Goal: Information Seeking & Learning: Learn about a topic

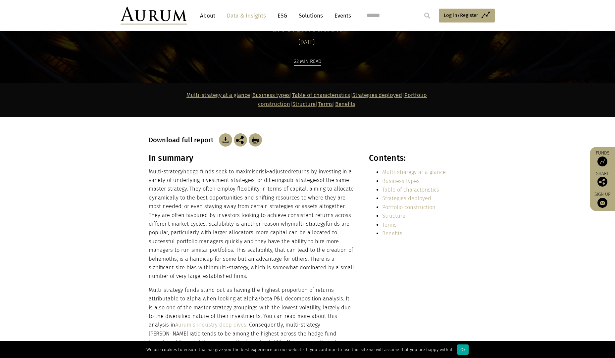
scroll to position [99, 0]
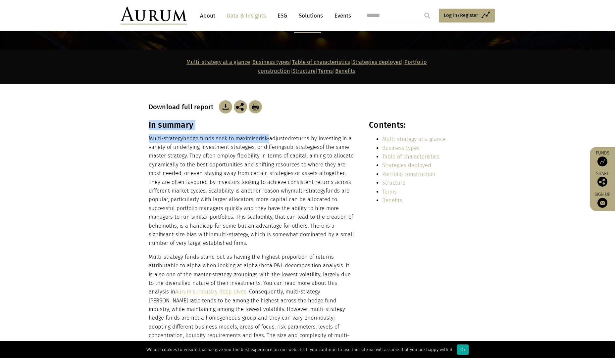
drag, startPoint x: 147, startPoint y: 126, endPoint x: 271, endPoint y: 126, distance: 123.9
click at [271, 126] on div "In summary Multi-strategy hedge funds seek to maximise risk-adjusted returns by…" at bounding box center [307, 243] width 331 height 246
drag, startPoint x: 271, startPoint y: 126, endPoint x: 165, endPoint y: 153, distance: 108.9
click at [271, 135] on span "risk-adjusted" at bounding box center [275, 138] width 32 height 6
click at [142, 149] on div "In summary Multi-strategy hedge funds seek to maximise risk-adjusted returns by…" at bounding box center [307, 243] width 331 height 246
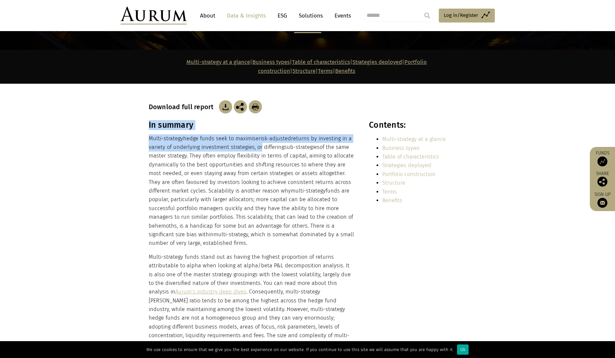
drag, startPoint x: 148, startPoint y: 133, endPoint x: 257, endPoint y: 133, distance: 109.3
click at [257, 133] on div "In summary Multi-strategy hedge funds seek to maximise risk-adjusted returns by…" at bounding box center [307, 243] width 331 height 246
click at [257, 134] on p "Multi-strategy hedge funds seek to maximise risk-adjusted returns by investing …" at bounding box center [252, 191] width 206 height 114
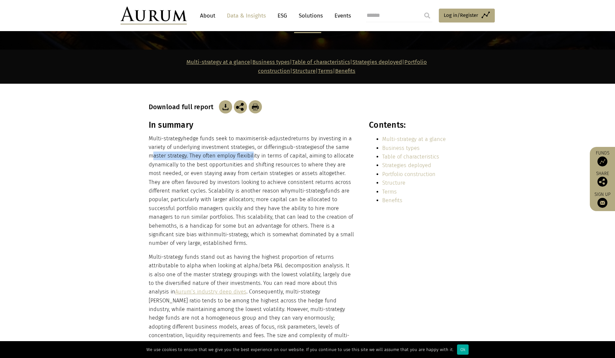
drag, startPoint x: 149, startPoint y: 143, endPoint x: 250, endPoint y: 144, distance: 101.0
click at [250, 144] on p "Multi-strategy hedge funds seek to maximise risk-adjusted returns by investing …" at bounding box center [252, 191] width 206 height 114
drag, startPoint x: 250, startPoint y: 144, endPoint x: 231, endPoint y: 166, distance: 28.4
click at [250, 144] on p "Multi-strategy hedge funds seek to maximise risk-adjusted returns by investing …" at bounding box center [252, 191] width 206 height 114
drag, startPoint x: 149, startPoint y: 153, endPoint x: 295, endPoint y: 153, distance: 145.7
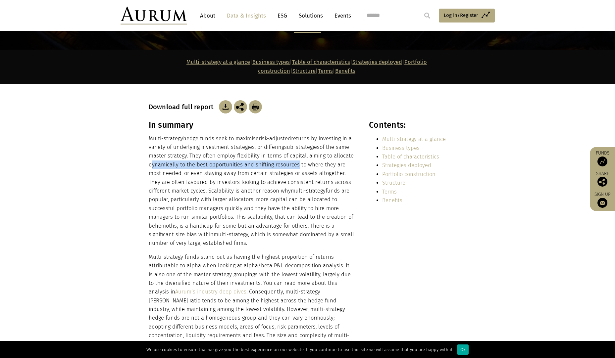
click at [295, 153] on p "Multi-strategy hedge funds seek to maximise risk-adjusted returns by investing …" at bounding box center [252, 191] width 206 height 114
drag, startPoint x: 149, startPoint y: 160, endPoint x: 277, endPoint y: 159, distance: 128.5
click at [277, 159] on p "Multi-strategy hedge funds seek to maximise risk-adjusted returns by investing …" at bounding box center [252, 191] width 206 height 114
drag, startPoint x: 277, startPoint y: 159, endPoint x: 202, endPoint y: 163, distance: 75.6
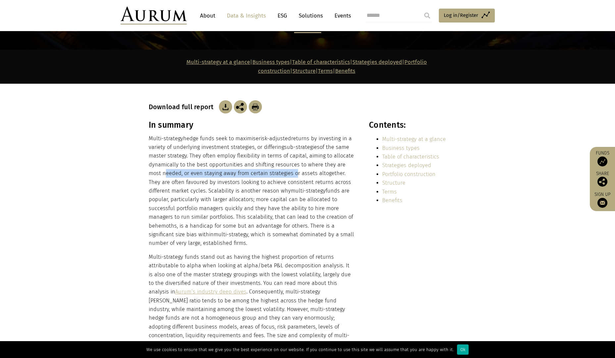
click at [277, 159] on p "Multi-strategy hedge funds seek to maximise risk-adjusted returns by investing …" at bounding box center [252, 191] width 206 height 114
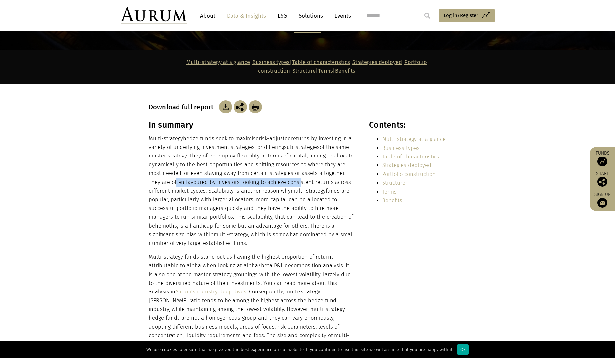
drag, startPoint x: 150, startPoint y: 170, endPoint x: 273, endPoint y: 169, distance: 122.9
click at [273, 169] on p "Multi-strategy hedge funds seek to maximise risk-adjusted returns by investing …" at bounding box center [252, 191] width 206 height 114
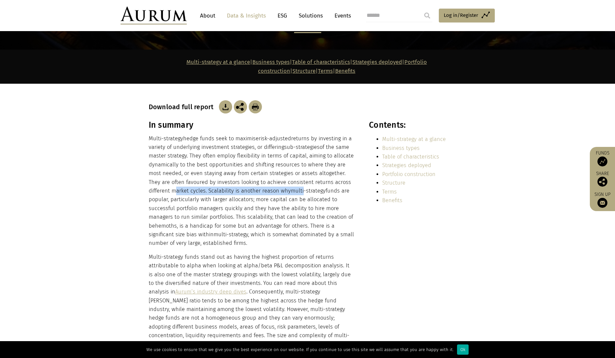
drag, startPoint x: 150, startPoint y: 178, endPoint x: 280, endPoint y: 178, distance: 130.8
click at [280, 178] on p "Multi-strategy hedge funds seek to maximise risk-adjusted returns by investing …" at bounding box center [252, 191] width 206 height 114
click at [291, 188] on span "multi-strategy" at bounding box center [308, 191] width 35 height 6
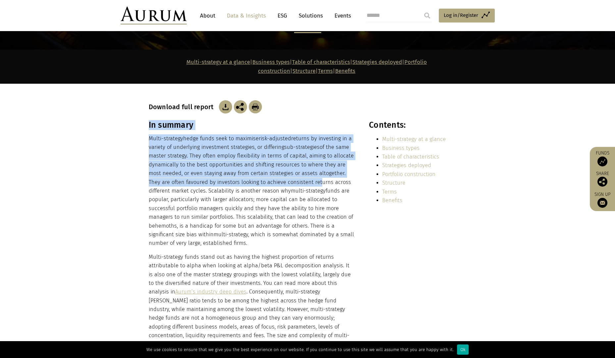
drag, startPoint x: 141, startPoint y: 178, endPoint x: 298, endPoint y: 171, distance: 156.8
click at [298, 171] on section "In summary Multi-strategy hedge funds seek to maximise risk-adjusted returns by…" at bounding box center [307, 247] width 615 height 255
click at [298, 171] on p "Multi-strategy hedge funds seek to maximise risk-adjusted returns by investing …" at bounding box center [252, 191] width 206 height 114
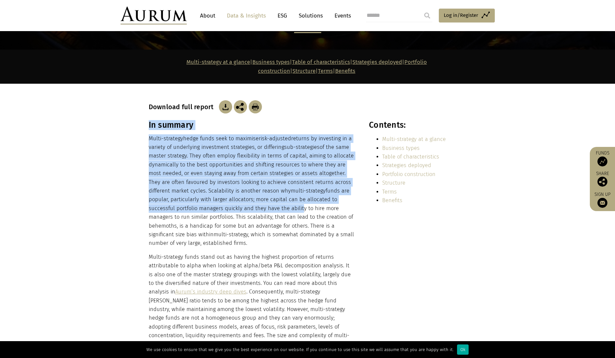
drag, startPoint x: 144, startPoint y: 194, endPoint x: 272, endPoint y: 195, distance: 128.2
click at [272, 195] on div "In summary Multi-strategy hedge funds seek to maximise risk-adjusted returns by…" at bounding box center [307, 243] width 331 height 246
click at [272, 195] on p "Multi-strategy hedge funds seek to maximise risk-adjusted returns by investing …" at bounding box center [252, 191] width 206 height 114
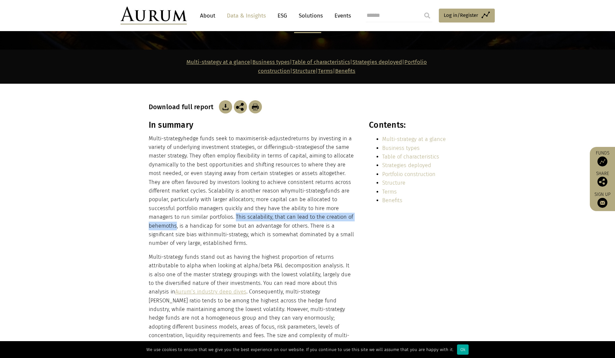
drag, startPoint x: 192, startPoint y: 205, endPoint x: 334, endPoint y: 205, distance: 142.1
click at [334, 205] on p "Multi-strategy hedge funds seek to maximise risk-adjusted returns by investing …" at bounding box center [252, 191] width 206 height 114
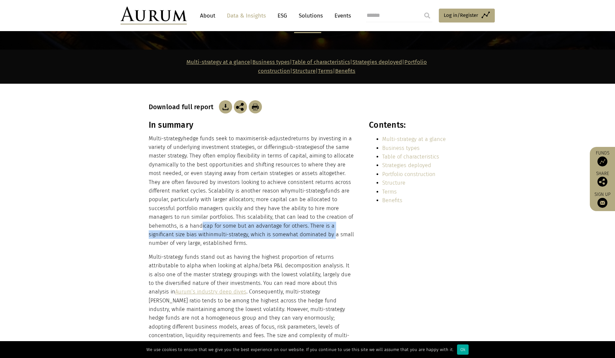
drag, startPoint x: 156, startPoint y: 214, endPoint x: 285, endPoint y: 221, distance: 129.4
click at [285, 221] on p "Multi-strategy hedge funds seek to maximise risk-adjusted returns by investing …" at bounding box center [252, 191] width 206 height 114
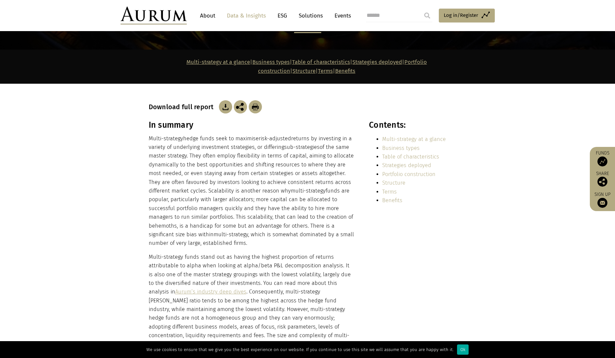
scroll to position [132, 0]
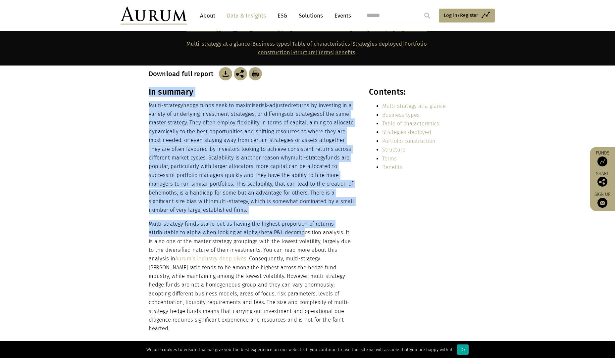
drag, startPoint x: 147, startPoint y: 214, endPoint x: 302, endPoint y: 217, distance: 154.3
click at [302, 217] on div "In summary Multi-strategy hedge funds seek to maximise risk-adjusted returns by…" at bounding box center [307, 210] width 331 height 246
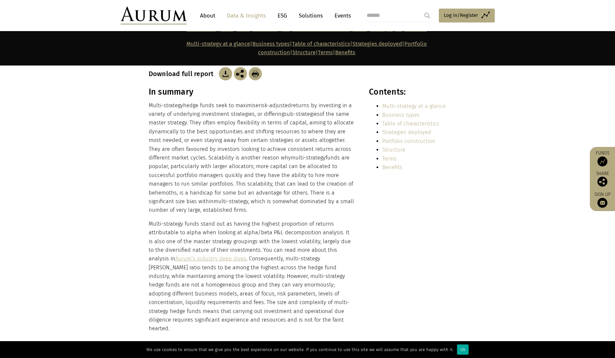
click at [303, 220] on p "Multi-strategy funds stand out as having the highest proportion of returns attr…" at bounding box center [252, 277] width 206 height 114
drag, startPoint x: 150, startPoint y: 219, endPoint x: 298, endPoint y: 222, distance: 148.4
click at [298, 222] on p "Multi-strategy funds stand out as having the highest proportion of returns attr…" at bounding box center [252, 277] width 206 height 114
drag, startPoint x: 298, startPoint y: 222, endPoint x: 272, endPoint y: 214, distance: 27.6
click at [298, 222] on p "Multi-strategy funds stand out as having the highest proportion of returns attr…" at bounding box center [252, 277] width 206 height 114
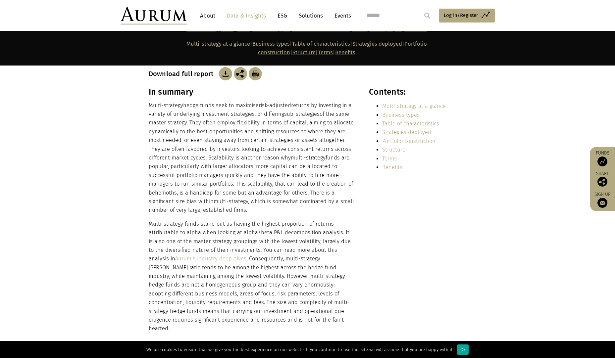
scroll to position [232, 0]
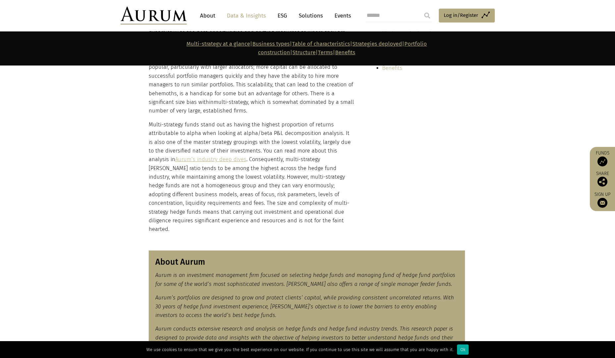
click at [167, 121] on p "Multi-strategy funds stand out as having the highest proportion of returns attr…" at bounding box center [252, 178] width 206 height 114
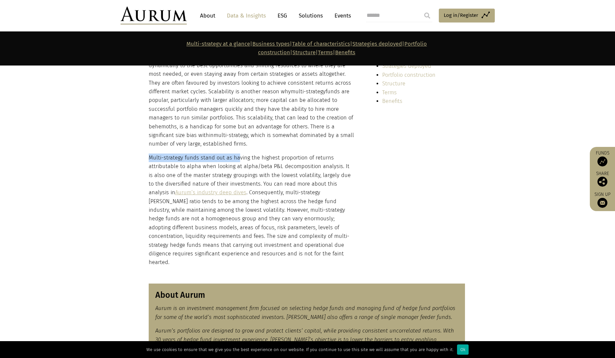
drag, startPoint x: 150, startPoint y: 147, endPoint x: 237, endPoint y: 147, distance: 86.8
click at [237, 154] on p "Multi-strategy funds stand out as having the highest proportion of returns attr…" at bounding box center [252, 211] width 206 height 114
drag, startPoint x: 157, startPoint y: 147, endPoint x: 297, endPoint y: 139, distance: 140.3
click at [297, 139] on div "In summary Multi-strategy hedge funds seek to maximise risk-adjusted returns by…" at bounding box center [252, 144] width 206 height 246
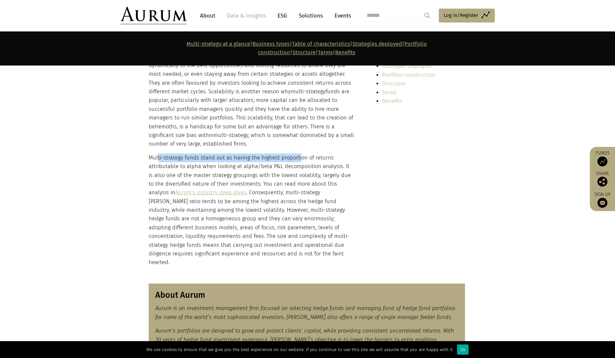
click at [297, 139] on div "In summary Multi-strategy hedge funds seek to maximise risk-adjusted returns by…" at bounding box center [252, 144] width 206 height 246
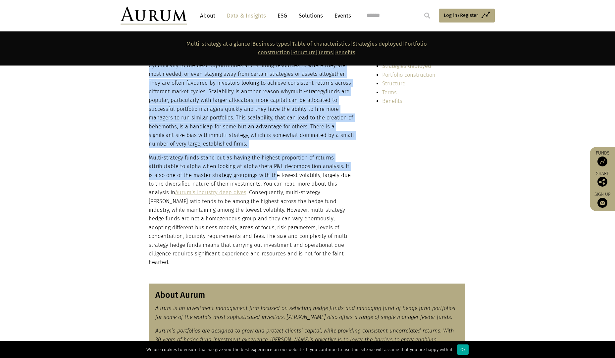
drag, startPoint x: 147, startPoint y: 166, endPoint x: 269, endPoint y: 166, distance: 121.5
click at [269, 166] on div "In summary Multi-strategy hedge funds seek to maximise risk-adjusted returns by…" at bounding box center [307, 144] width 331 height 246
click at [269, 166] on p "Multi-strategy funds stand out as having the highest proportion of returns attr…" at bounding box center [252, 211] width 206 height 114
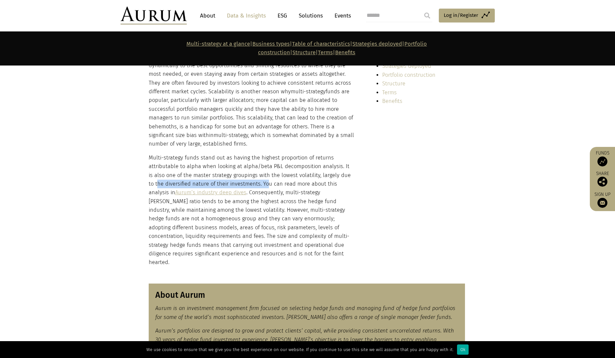
drag, startPoint x: 151, startPoint y: 171, endPoint x: 261, endPoint y: 172, distance: 110.3
click at [261, 172] on p "Multi-strategy funds stand out as having the highest proportion of returns attr…" at bounding box center [252, 211] width 206 height 114
drag, startPoint x: 261, startPoint y: 172, endPoint x: 251, endPoint y: 218, distance: 47.2
click at [261, 172] on p "Multi-strategy funds stand out as having the highest proportion of returns attr…" at bounding box center [252, 211] width 206 height 114
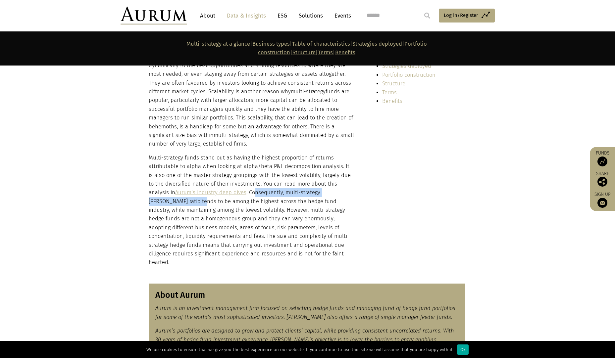
drag, startPoint x: 226, startPoint y: 179, endPoint x: 346, endPoint y: 178, distance: 120.5
click at [346, 178] on p "Multi-strategy funds stand out as having the highest proportion of returns attr…" at bounding box center [252, 211] width 206 height 114
drag, startPoint x: 346, startPoint y: 178, endPoint x: 344, endPoint y: 188, distance: 9.6
click at [346, 178] on p "Multi-strategy funds stand out as having the highest proportion of returns attr…" at bounding box center [252, 211] width 206 height 114
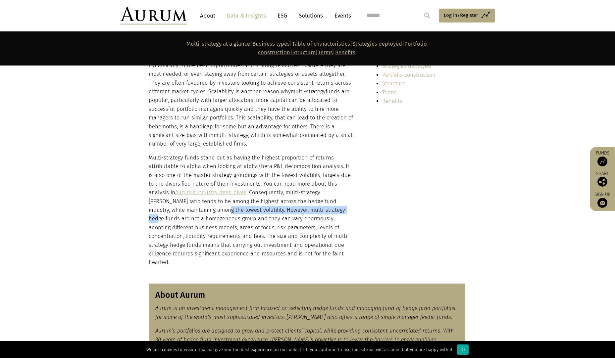
drag, startPoint x: 151, startPoint y: 202, endPoint x: 276, endPoint y: 202, distance: 124.5
click at [276, 202] on p "Multi-strategy funds stand out as having the highest proportion of returns attr…" at bounding box center [252, 211] width 206 height 114
drag, startPoint x: 276, startPoint y: 202, endPoint x: 260, endPoint y: 204, distance: 16.1
click at [276, 202] on p "Multi-strategy funds stand out as having the highest proportion of returns attr…" at bounding box center [252, 211] width 206 height 114
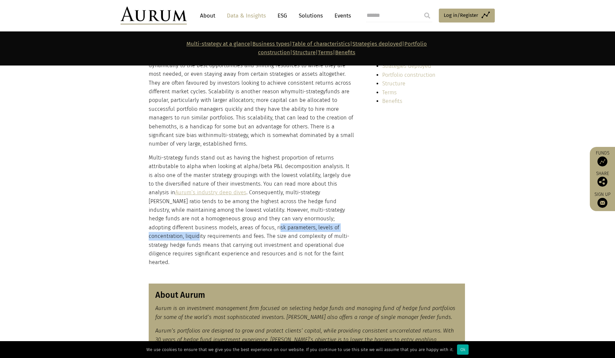
drag, startPoint x: 170, startPoint y: 214, endPoint x: 282, endPoint y: 214, distance: 112.3
click at [282, 214] on p "Multi-strategy funds stand out as having the highest proportion of returns attr…" at bounding box center [252, 211] width 206 height 114
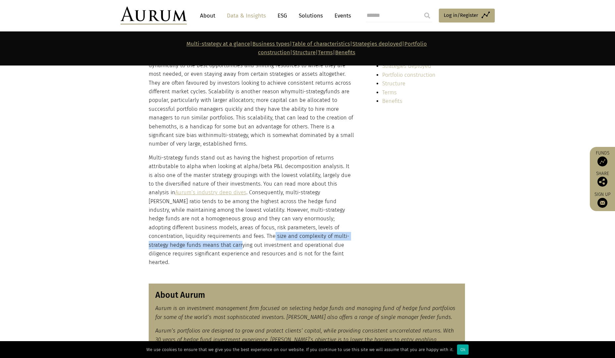
drag, startPoint x: 153, startPoint y: 224, endPoint x: 330, endPoint y: 228, distance: 177.5
click at [330, 228] on p "Multi-strategy funds stand out as having the highest proportion of returns attr…" at bounding box center [252, 211] width 206 height 114
drag, startPoint x: 330, startPoint y: 228, endPoint x: 315, endPoint y: 226, distance: 15.7
click at [331, 228] on p "Multi-strategy funds stand out as having the highest proportion of returns attr…" at bounding box center [252, 211] width 206 height 114
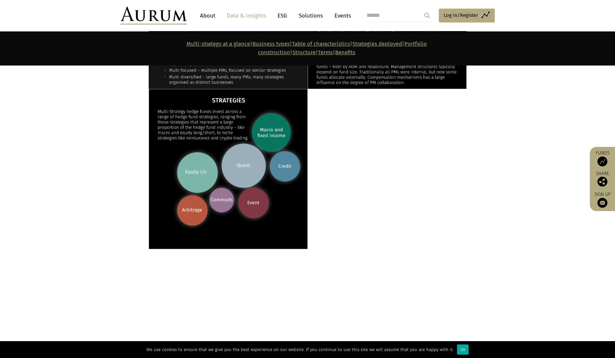
scroll to position [861, 0]
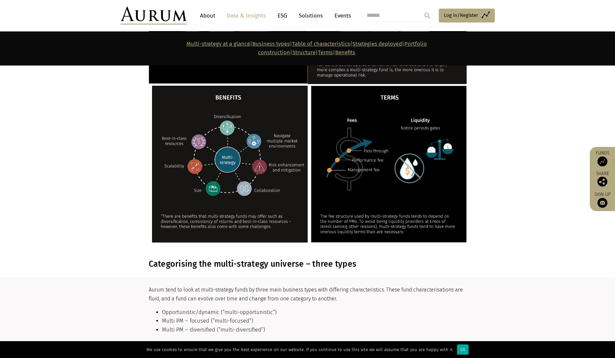
click at [152, 277] on section "Aurum tend to look at multi-strategy funds by three main business types with di…" at bounding box center [307, 312] width 615 height 70
drag, startPoint x: 149, startPoint y: 248, endPoint x: 328, endPoint y: 252, distance: 179.5
click at [328, 252] on section "Categorising the multi-strategy universe – three types" at bounding box center [307, 264] width 615 height 26
click at [232, 308] on li "Opportunistic/dynamic (“multi-opportunistic”)" at bounding box center [313, 312] width 303 height 9
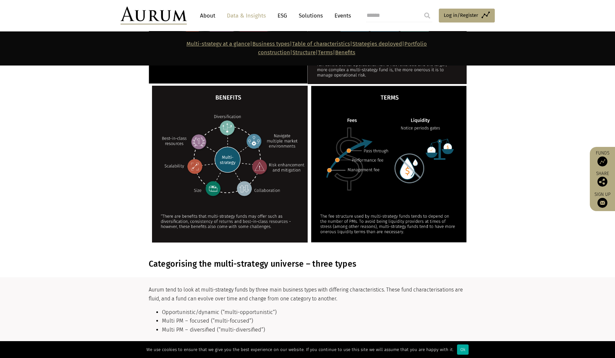
click at [267, 287] on span "Aurum tend to look at multi-strategy funds by three main business types with di…" at bounding box center [306, 294] width 314 height 15
drag, startPoint x: 161, startPoint y: 299, endPoint x: 300, endPoint y: 300, distance: 139.1
click at [300, 308] on ul "Opportunistic/dynamic (“multi-opportunistic”) Multi PM – focused (“multi-focuse…" at bounding box center [307, 321] width 316 height 26
click at [300, 317] on li "Multi PM – focused (“multi-focused”)" at bounding box center [313, 321] width 303 height 9
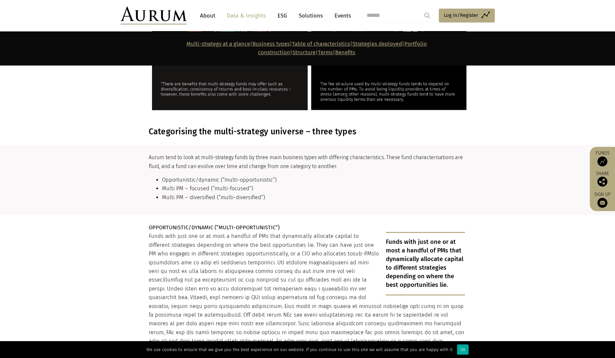
click at [170, 256] on p "Funds with just one or at most a handful of PMs that dynamically allocate capit…" at bounding box center [307, 293] width 316 height 122
